Goal: Information Seeking & Learning: Find specific fact

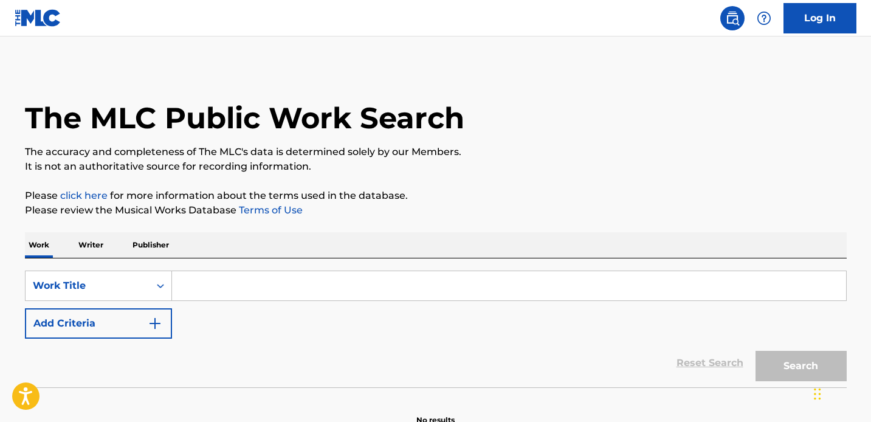
click at [237, 287] on input "Search Form" at bounding box center [509, 285] width 674 height 29
click at [394, 287] on input "Search Form" at bounding box center [509, 285] width 674 height 29
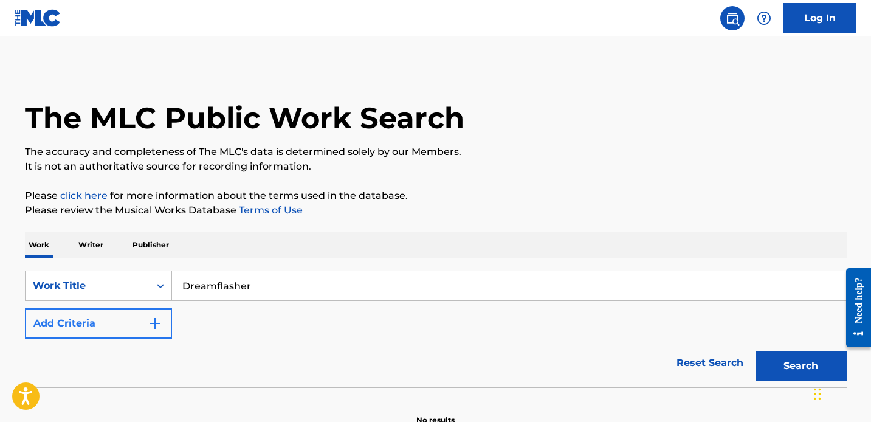
type input "Dreamflasher"
click at [142, 326] on button "Add Criteria" at bounding box center [98, 323] width 147 height 30
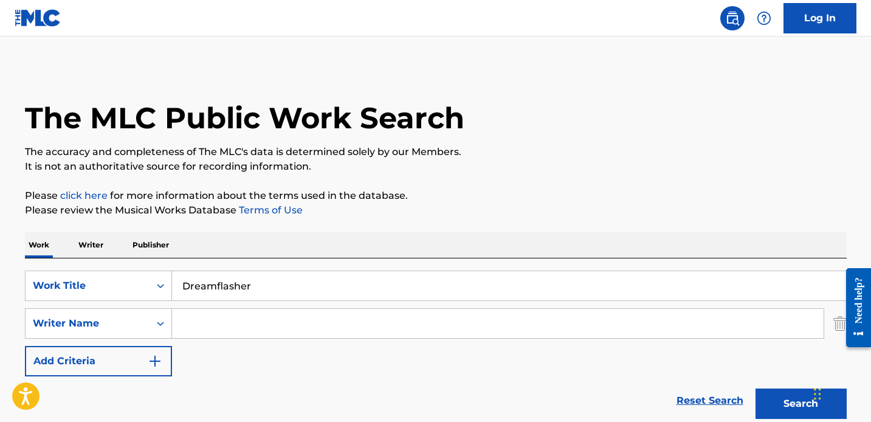
click at [210, 313] on input "Search Form" at bounding box center [497, 323] width 651 height 29
click at [755, 388] on button "Search" at bounding box center [800, 403] width 91 height 30
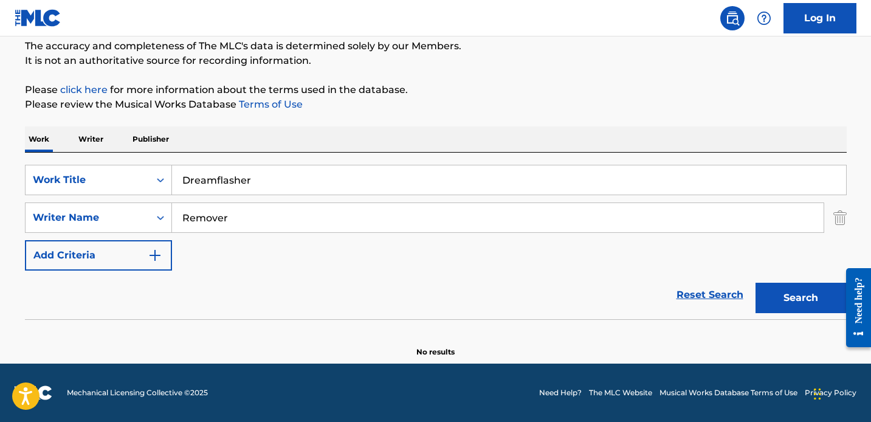
click at [321, 227] on input "Remover" at bounding box center [497, 217] width 651 height 29
type input "[PERSON_NAME]"
click at [755, 283] on button "Search" at bounding box center [800, 298] width 91 height 30
click at [267, 185] on input "Dreamflasher" at bounding box center [509, 179] width 674 height 29
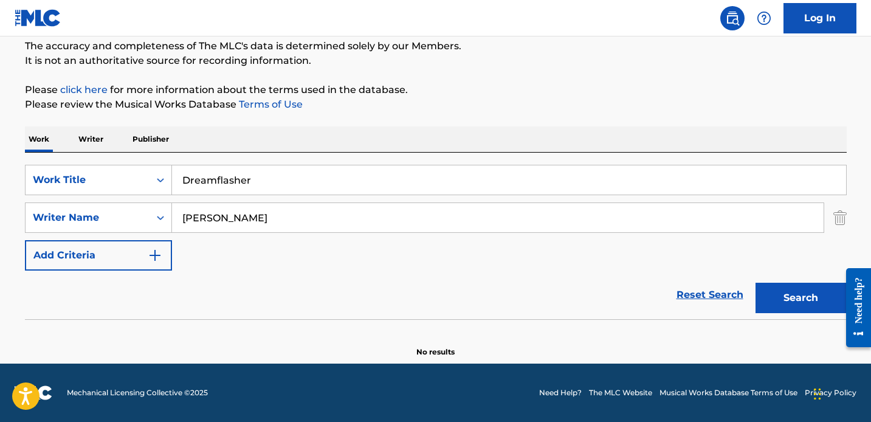
click at [267, 185] on input "Dreamflasher" at bounding box center [509, 179] width 674 height 29
click at [266, 185] on input "Dreamflasher" at bounding box center [509, 179] width 674 height 29
type input "Fling"
click at [755, 283] on button "Search" at bounding box center [800, 298] width 91 height 30
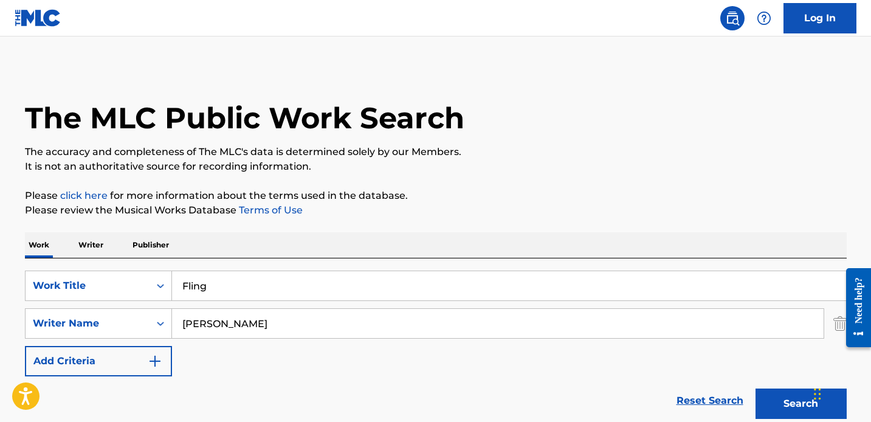
click at [194, 324] on input "[PERSON_NAME]" at bounding box center [497, 323] width 651 height 29
type input "Remover"
click at [755, 388] on button "Search" at bounding box center [800, 403] width 91 height 30
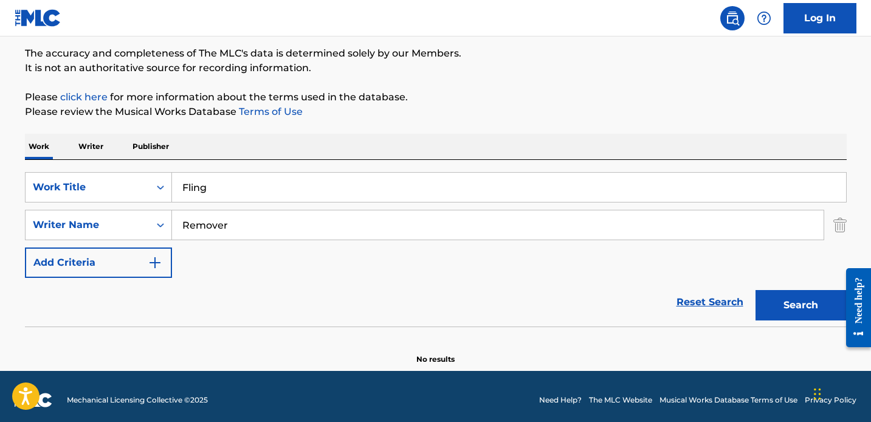
scroll to position [106, 0]
